Goal: Transaction & Acquisition: Purchase product/service

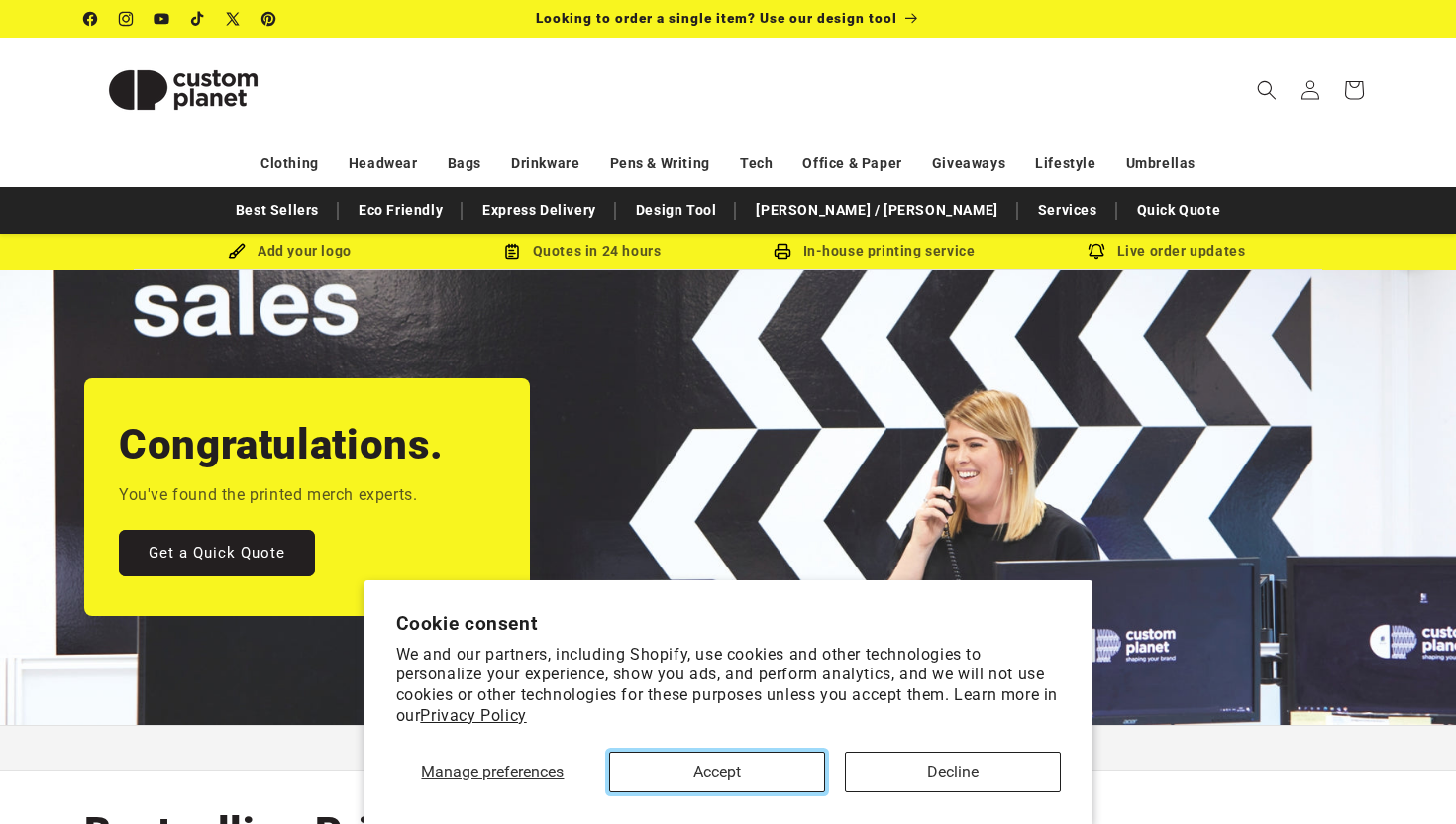
click at [801, 776] on button "Accept" at bounding box center [717, 771] width 216 height 41
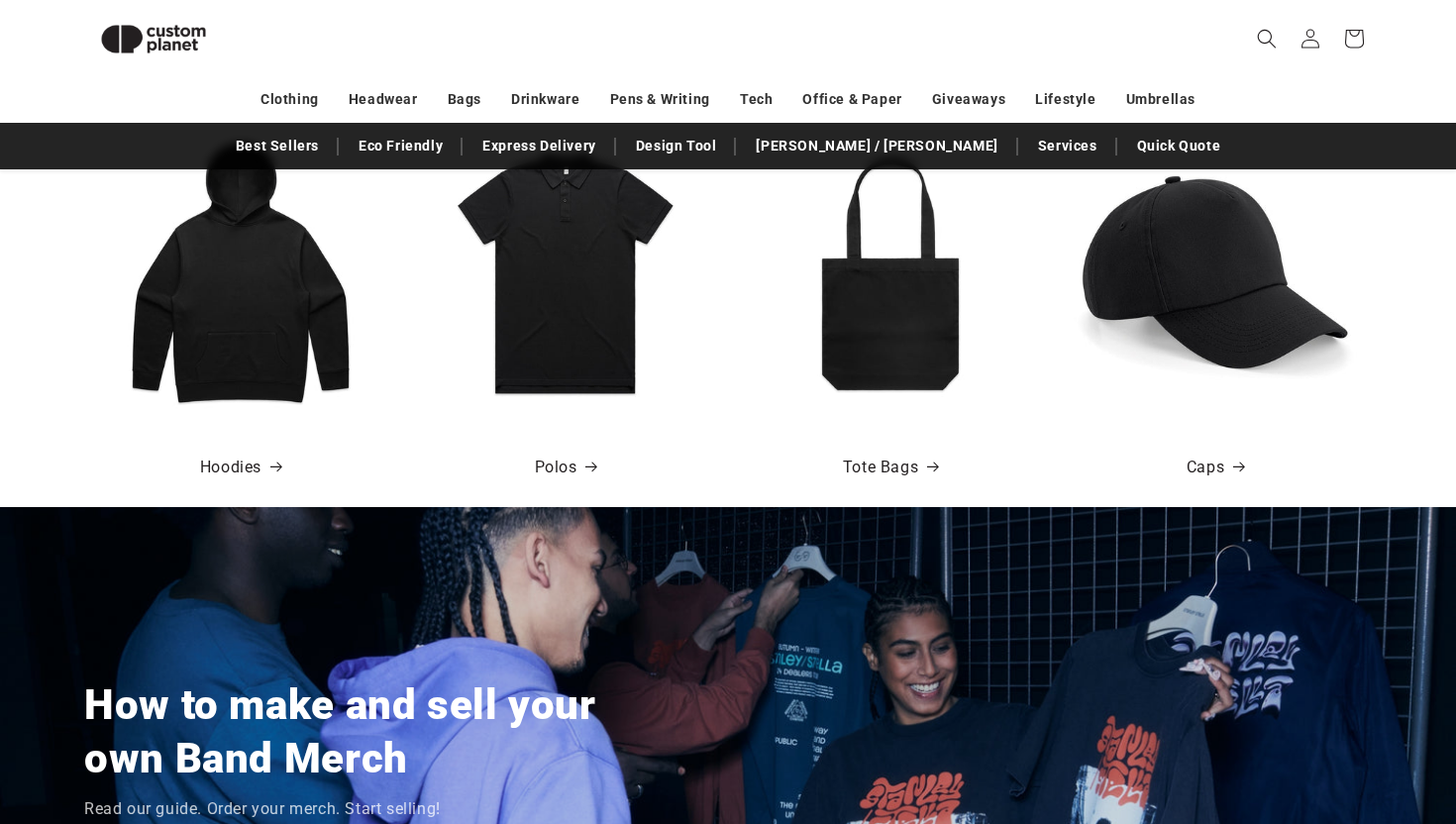
scroll to position [1112, 0]
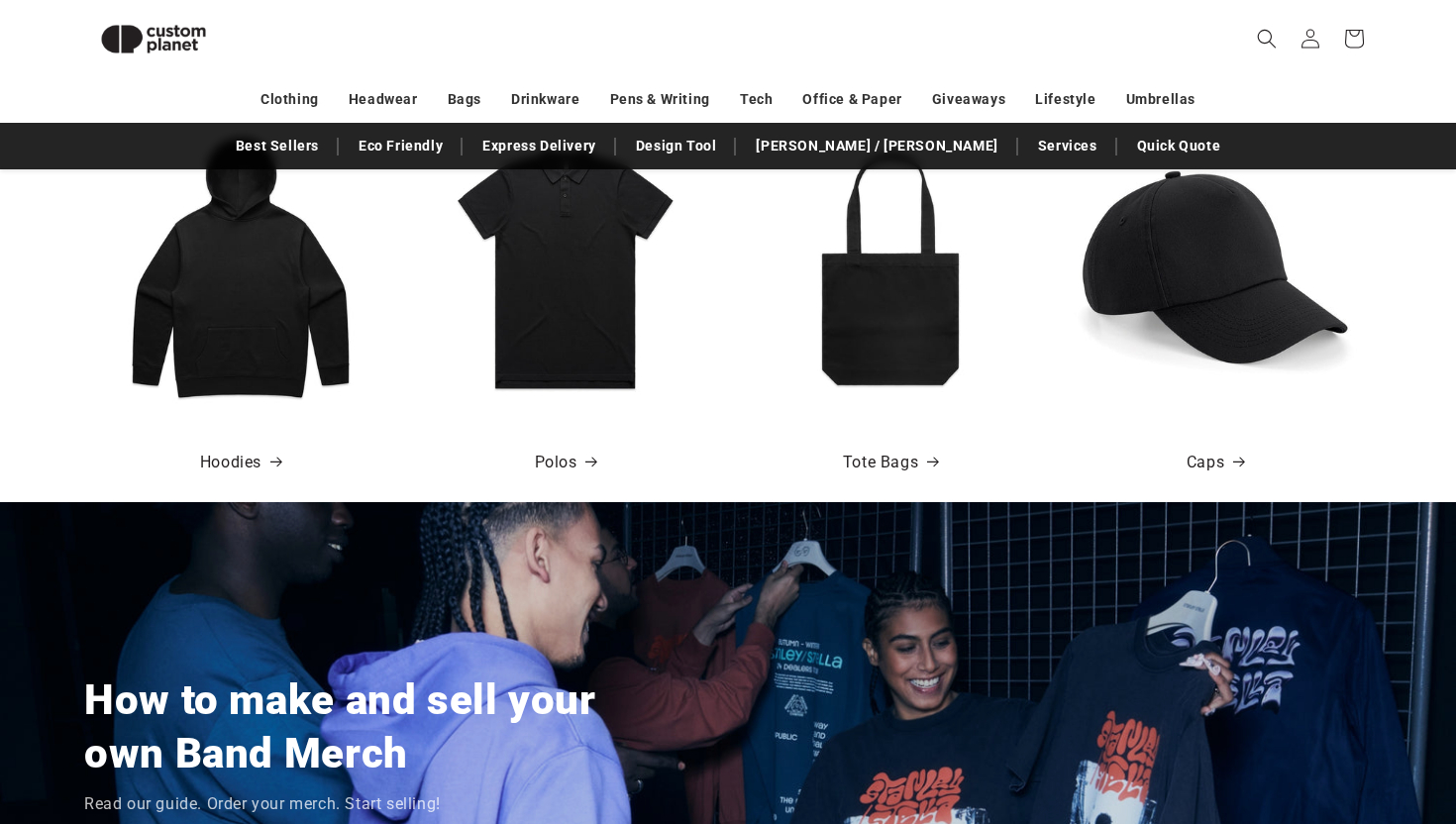
click at [885, 299] on img at bounding box center [890, 267] width 283 height 283
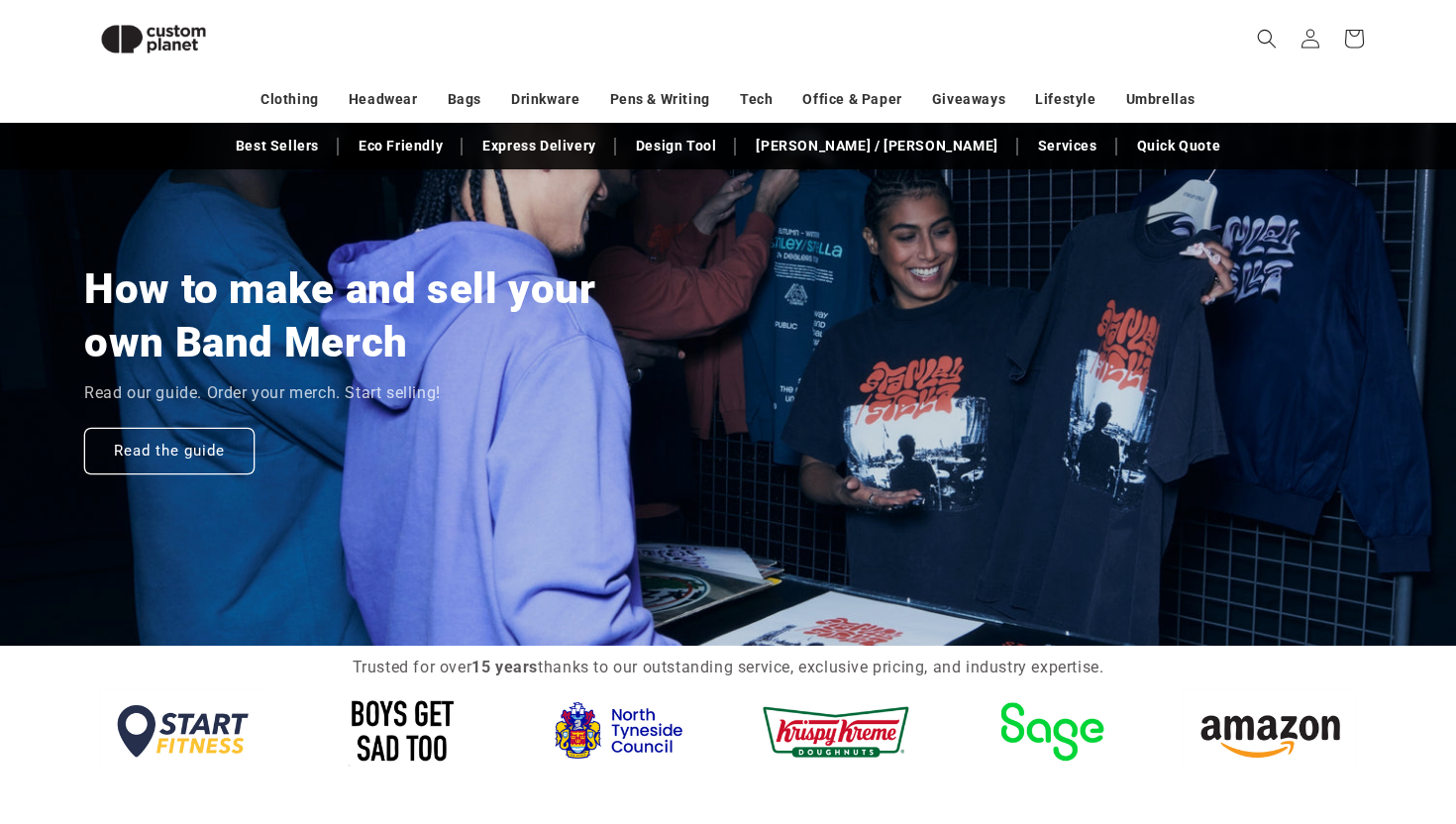
scroll to position [1525, 0]
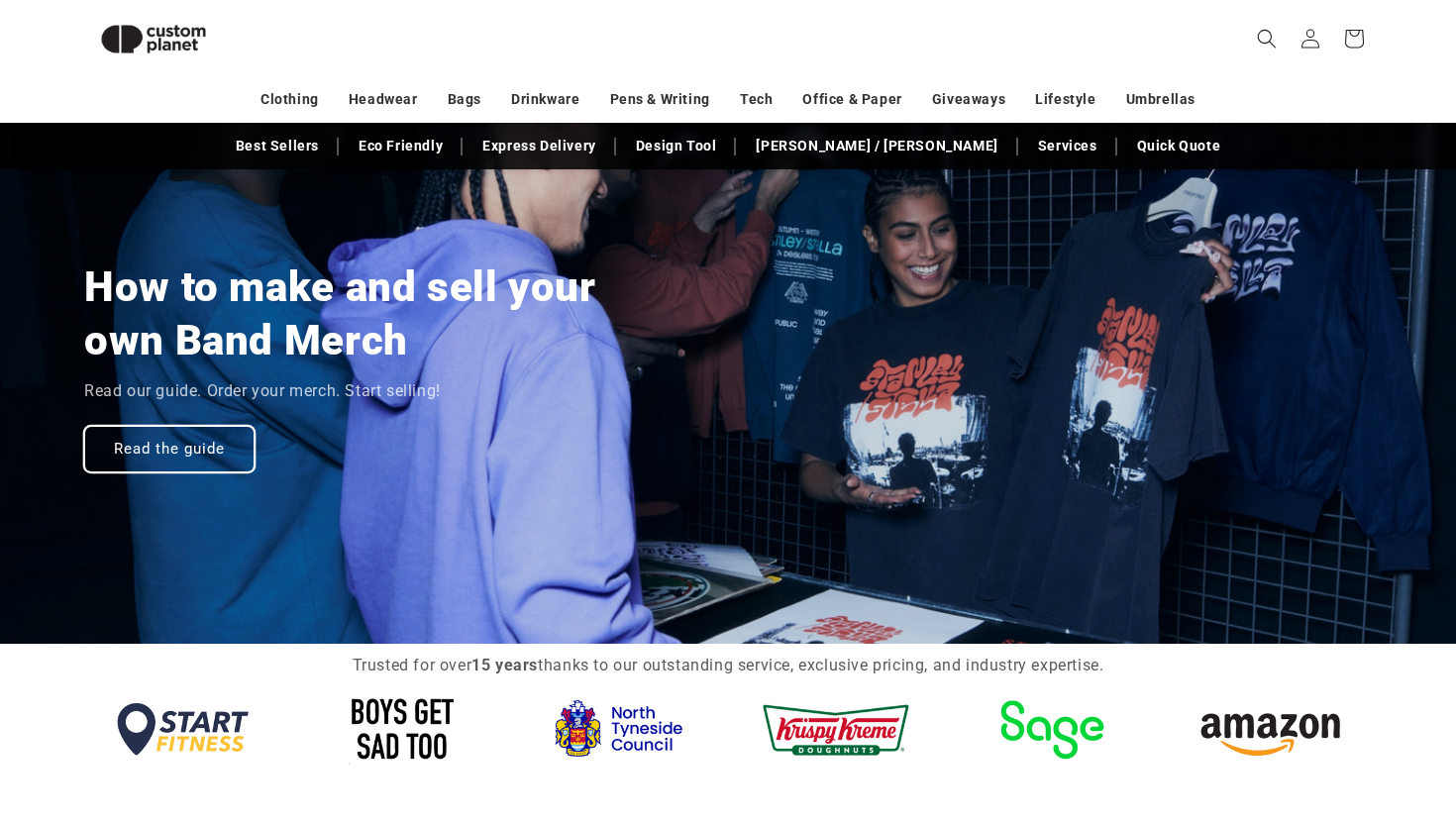
click at [216, 445] on link "Read the guide" at bounding box center [169, 448] width 171 height 47
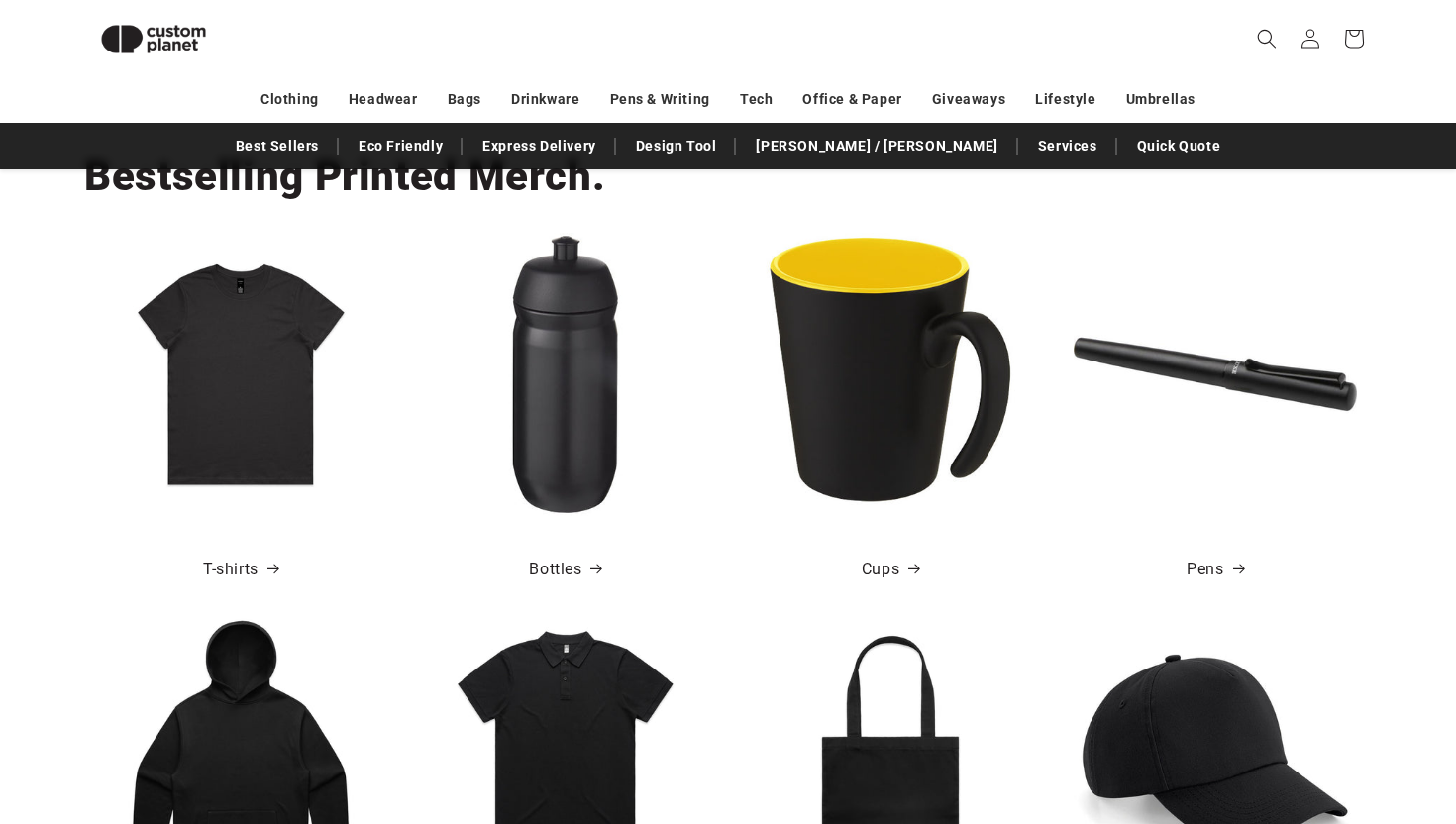
scroll to position [610, 0]
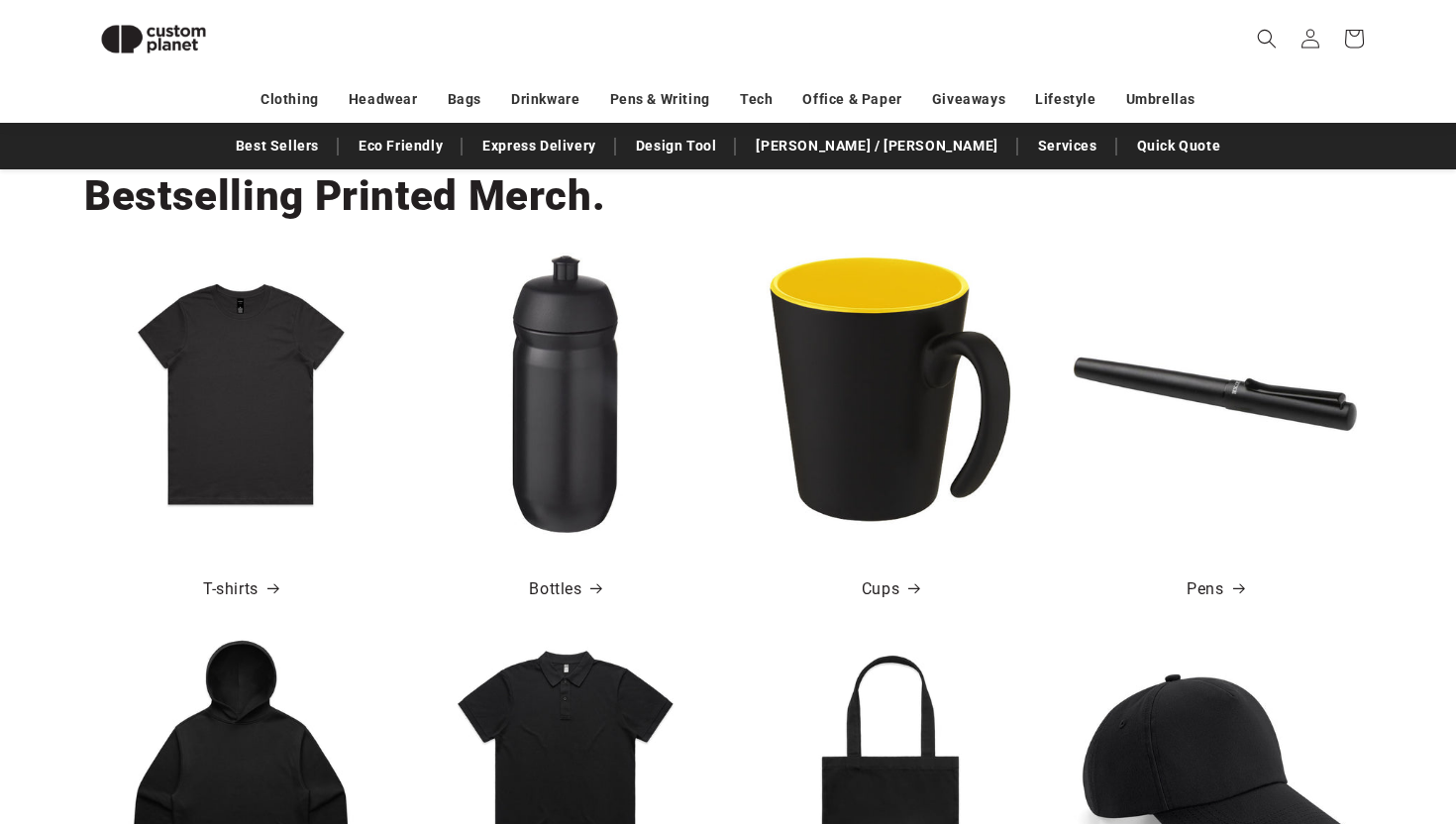
click at [276, 366] on img at bounding box center [241, 394] width 283 height 283
click at [234, 593] on link "T-shirts" at bounding box center [240, 590] width 75 height 29
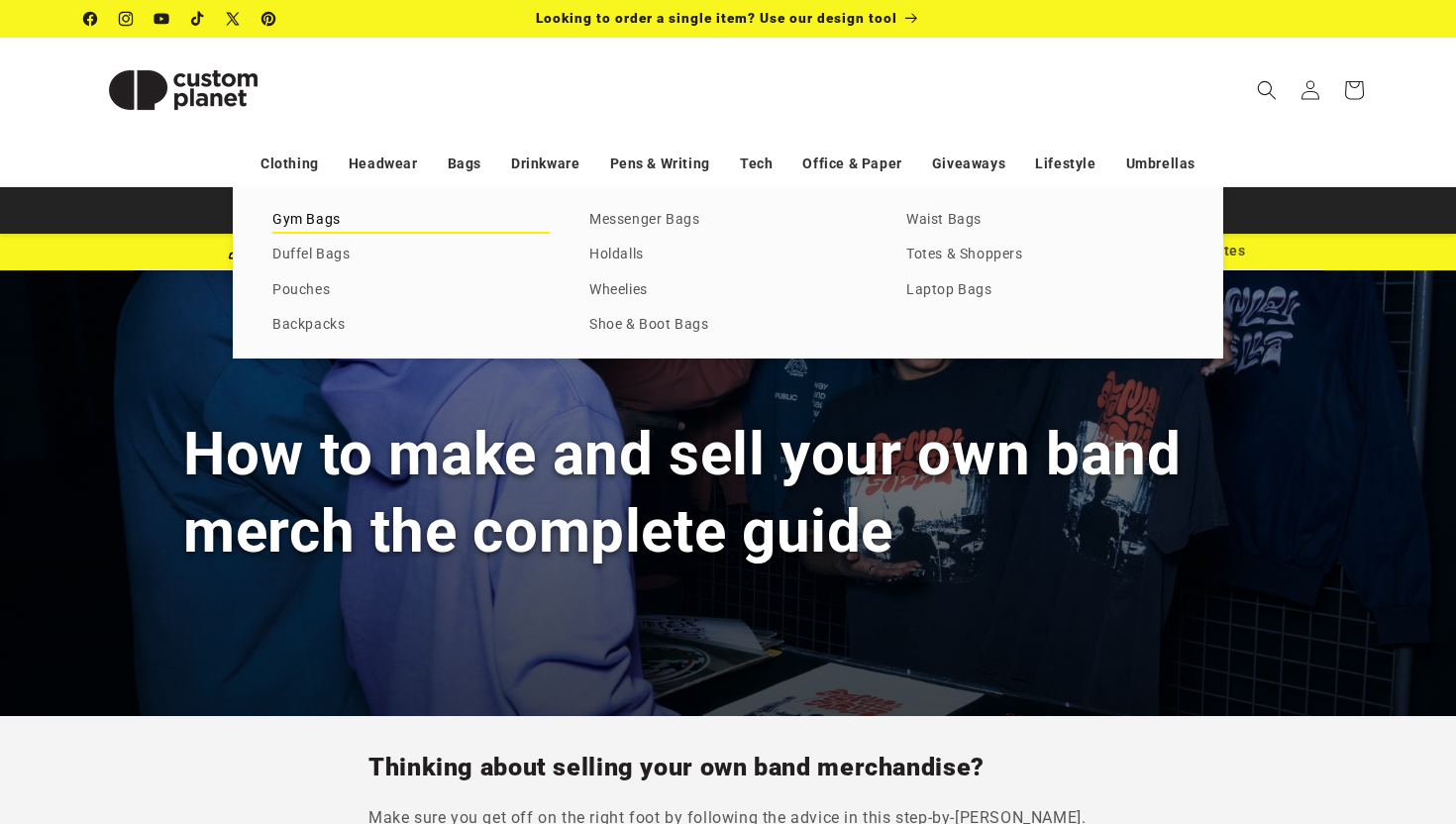
click at [319, 217] on link "Gym Bags" at bounding box center [411, 219] width 277 height 27
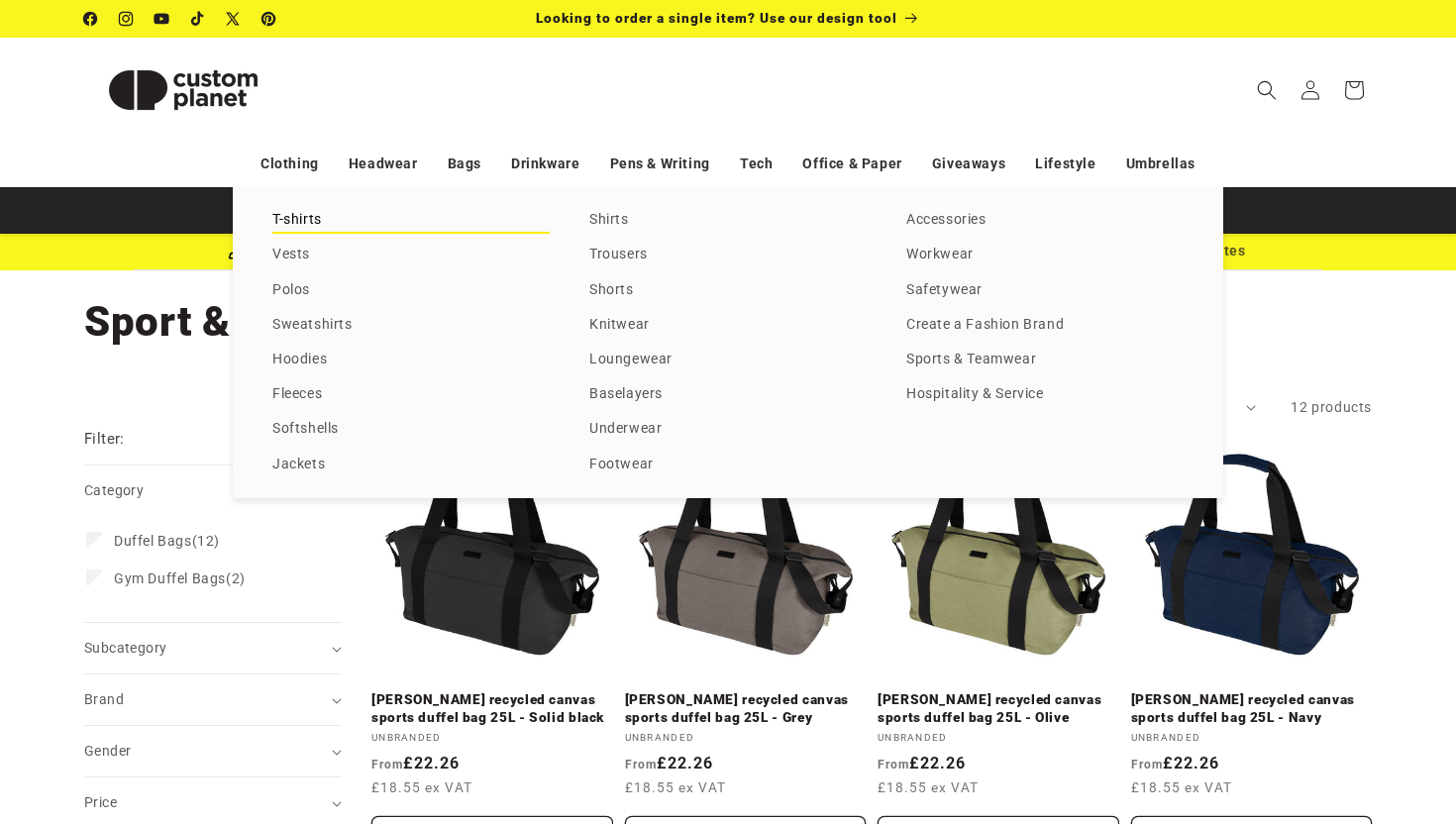
click at [293, 224] on link "T-shirts" at bounding box center [411, 219] width 277 height 27
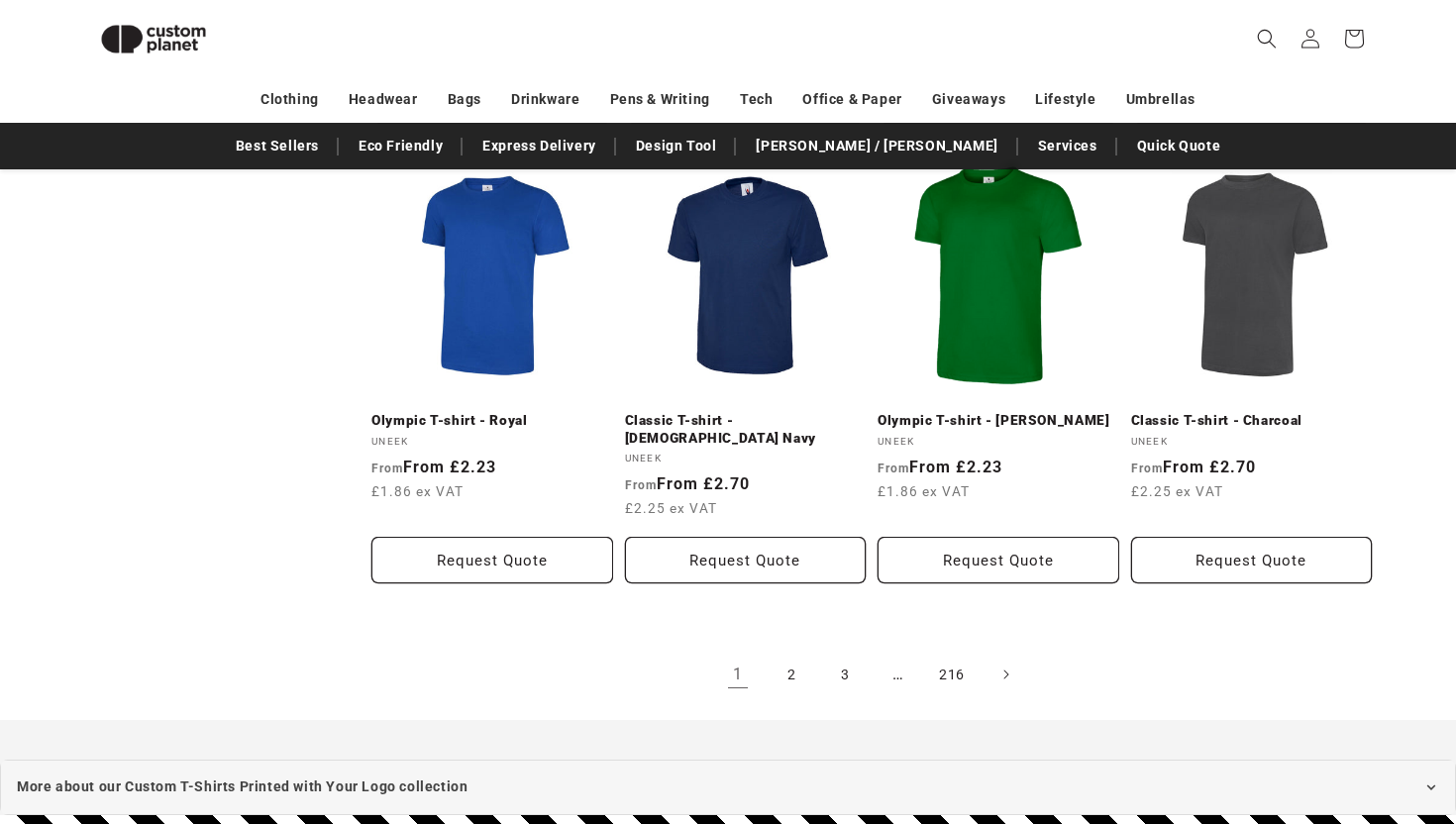
scroll to position [2064, 0]
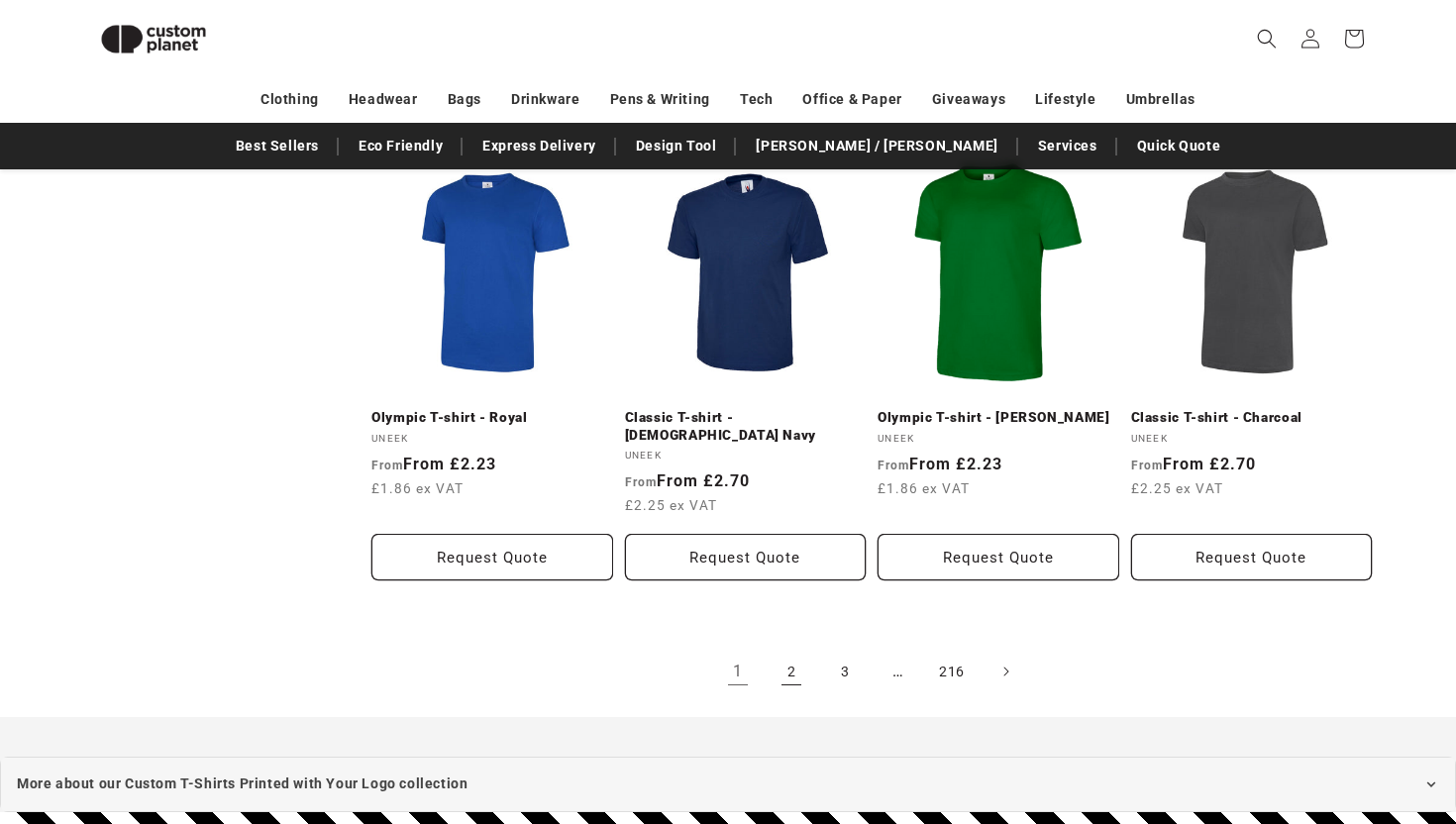
click at [789, 649] on link "2" at bounding box center [791, 671] width 44 height 44
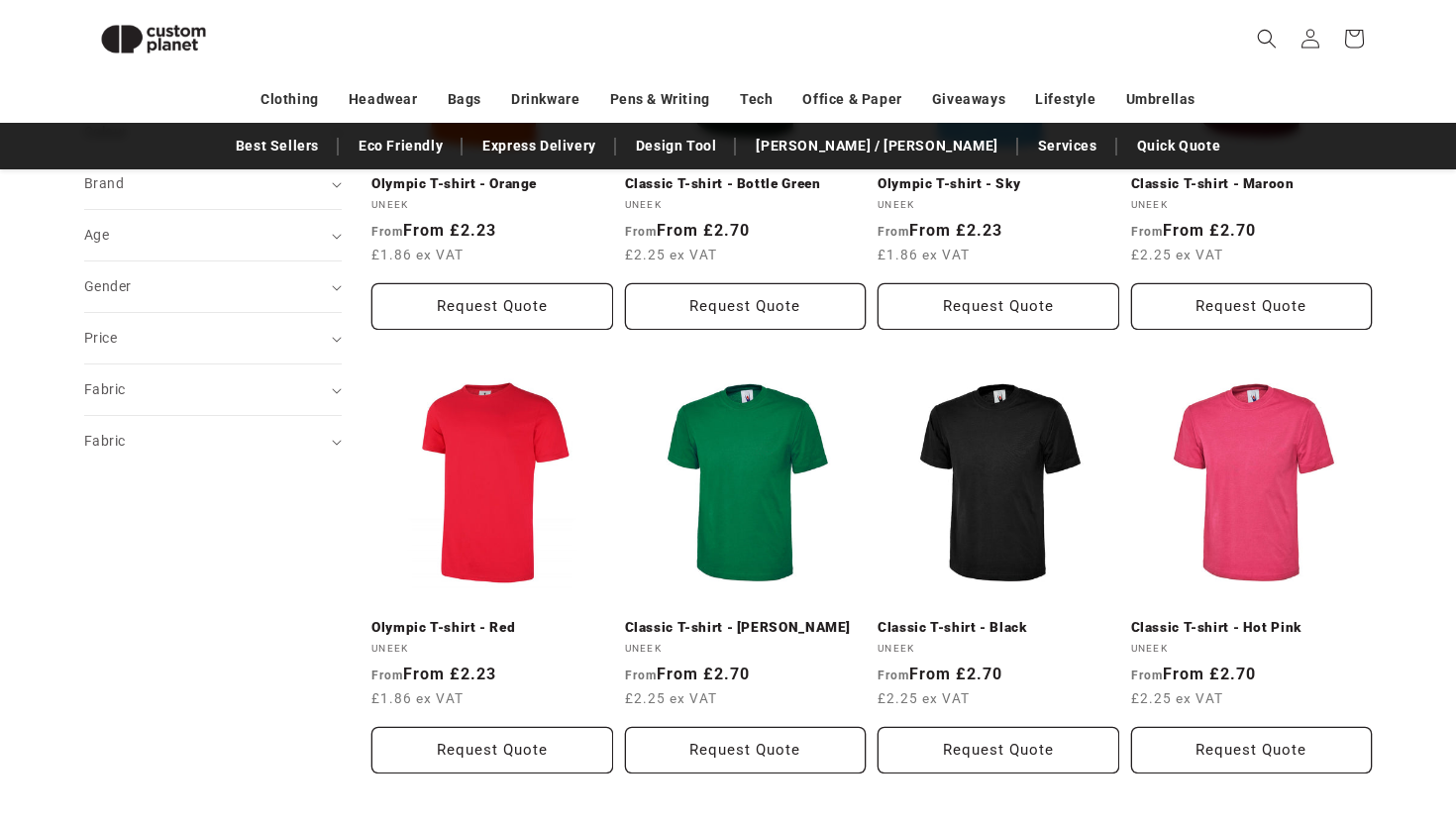
scroll to position [569, 0]
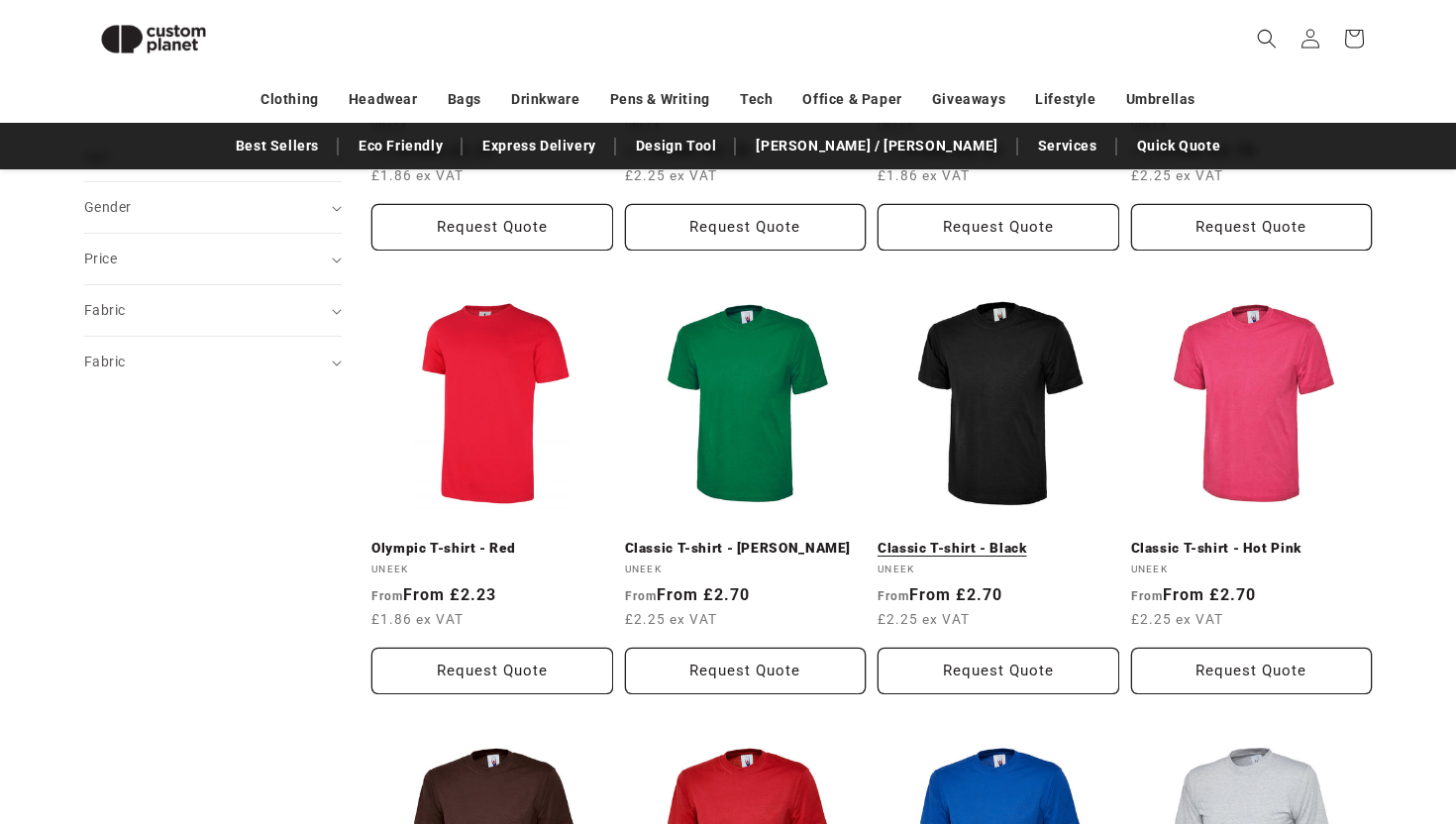
click at [994, 540] on link "Classic T-shirt - Black" at bounding box center [998, 549] width 242 height 18
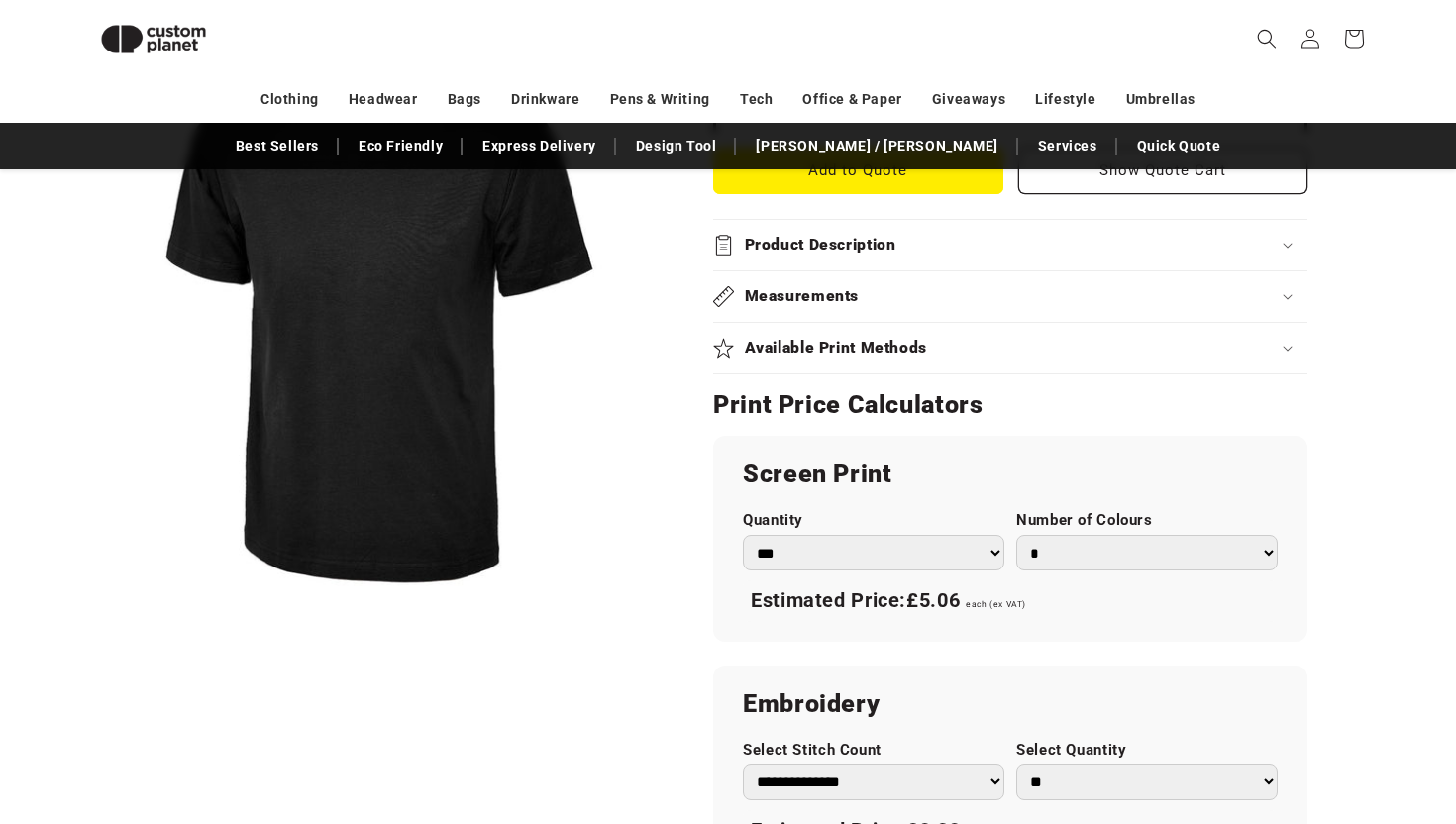
scroll to position [817, 0]
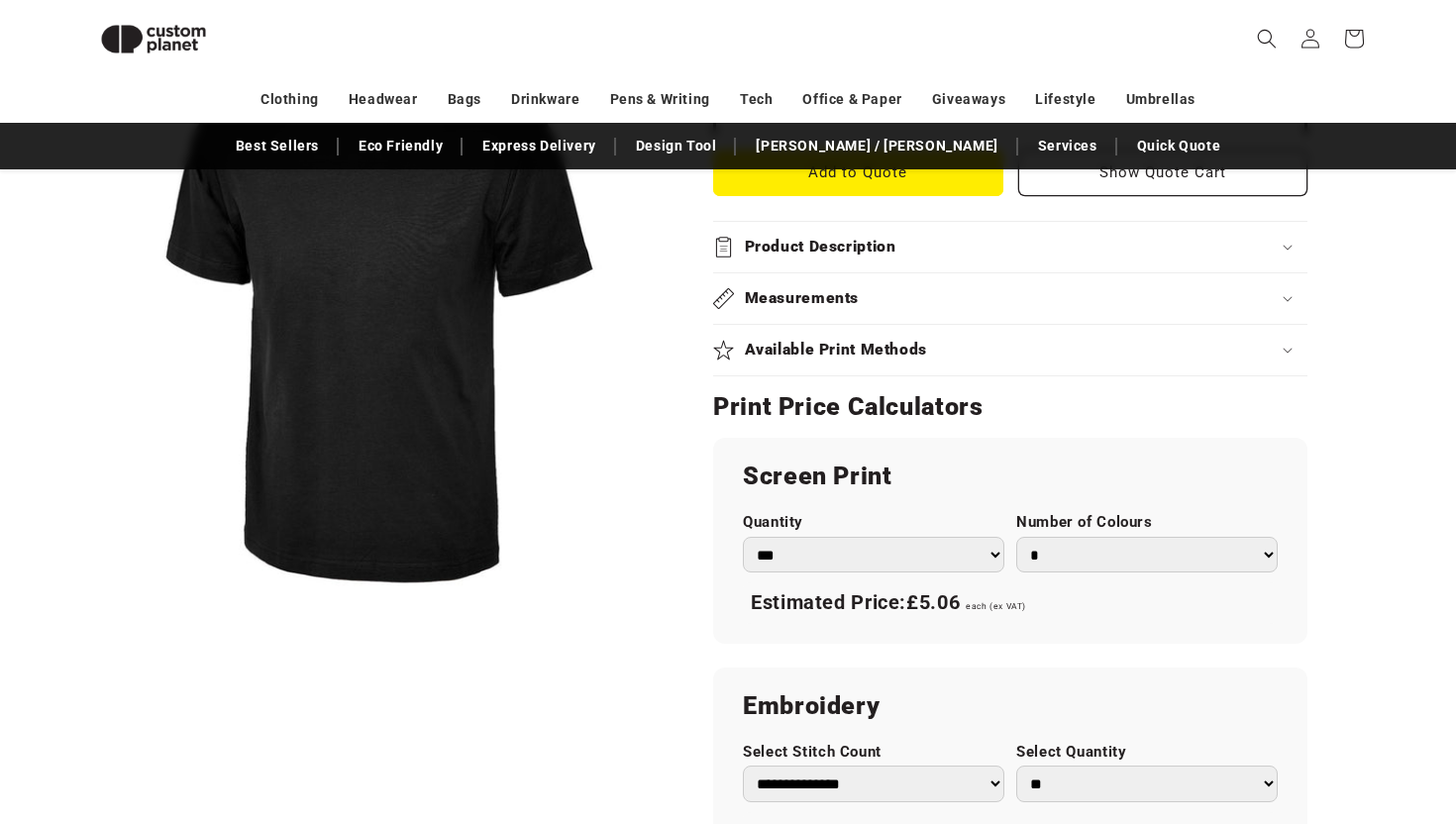
click at [947, 561] on select "*** *** *** **** **** **** ***** *****" at bounding box center [873, 555] width 261 height 37
select select "**"
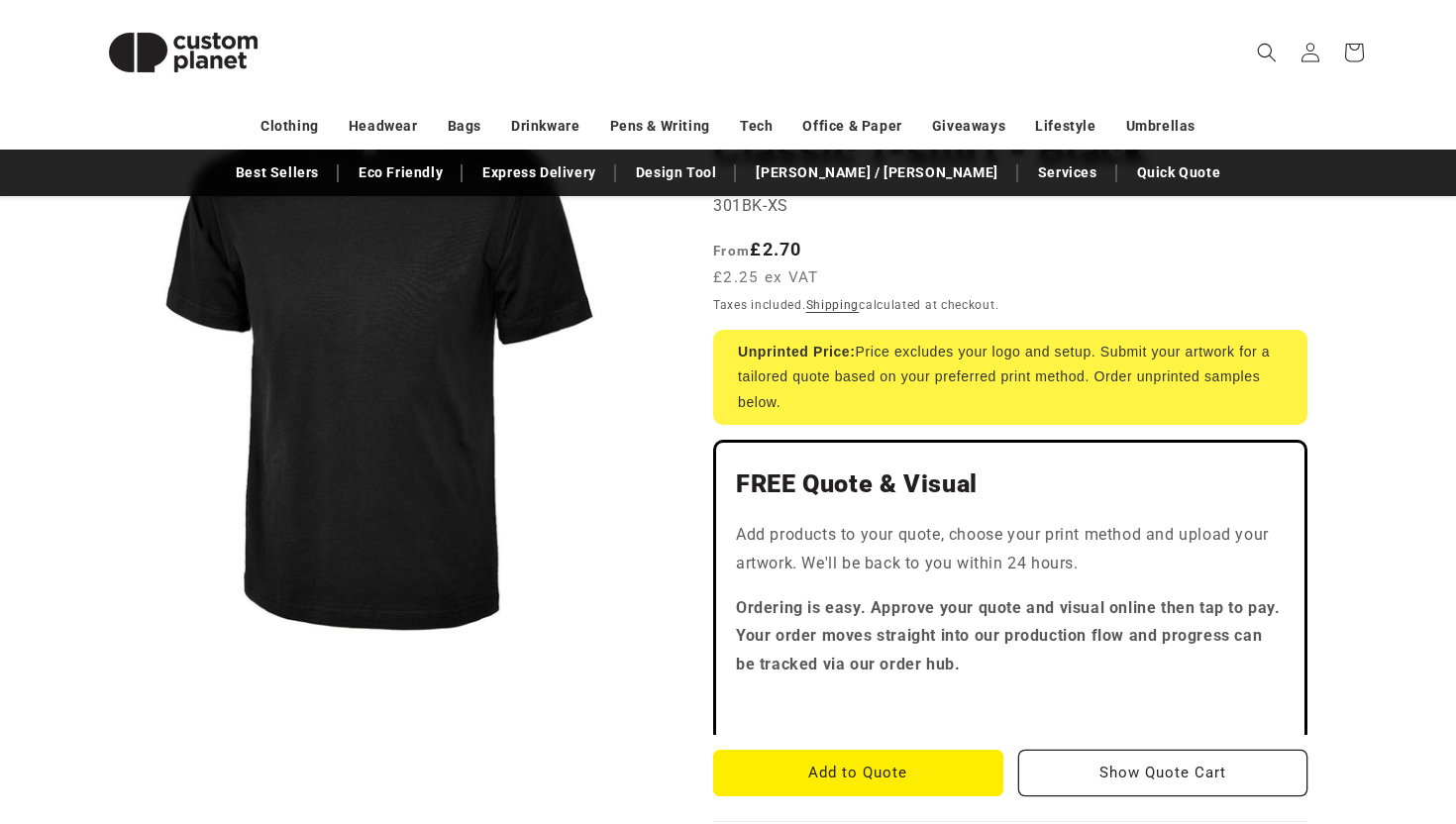
scroll to position [0, 0]
